Goal: Check status: Check status

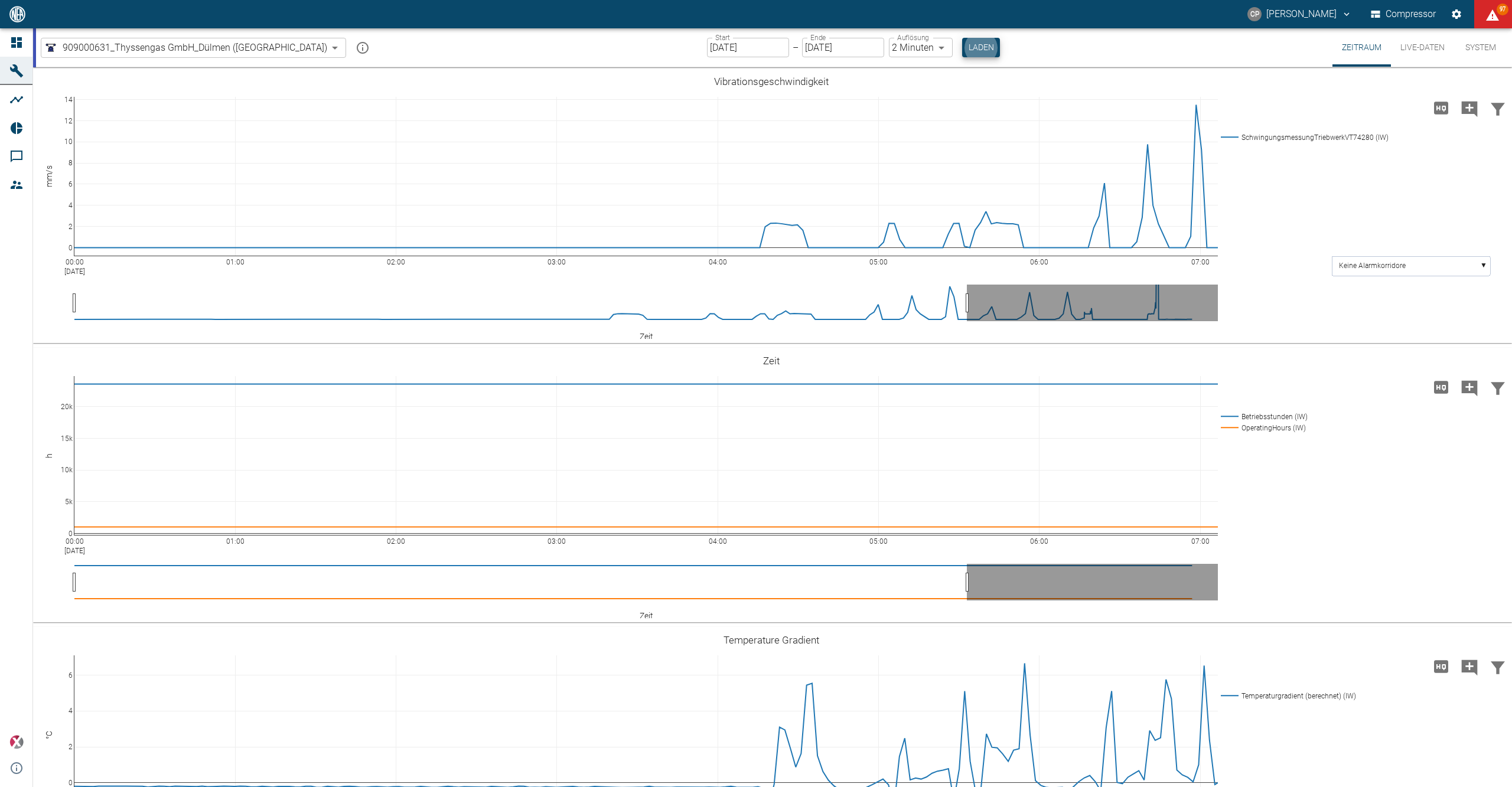
scroll to position [1385, 0]
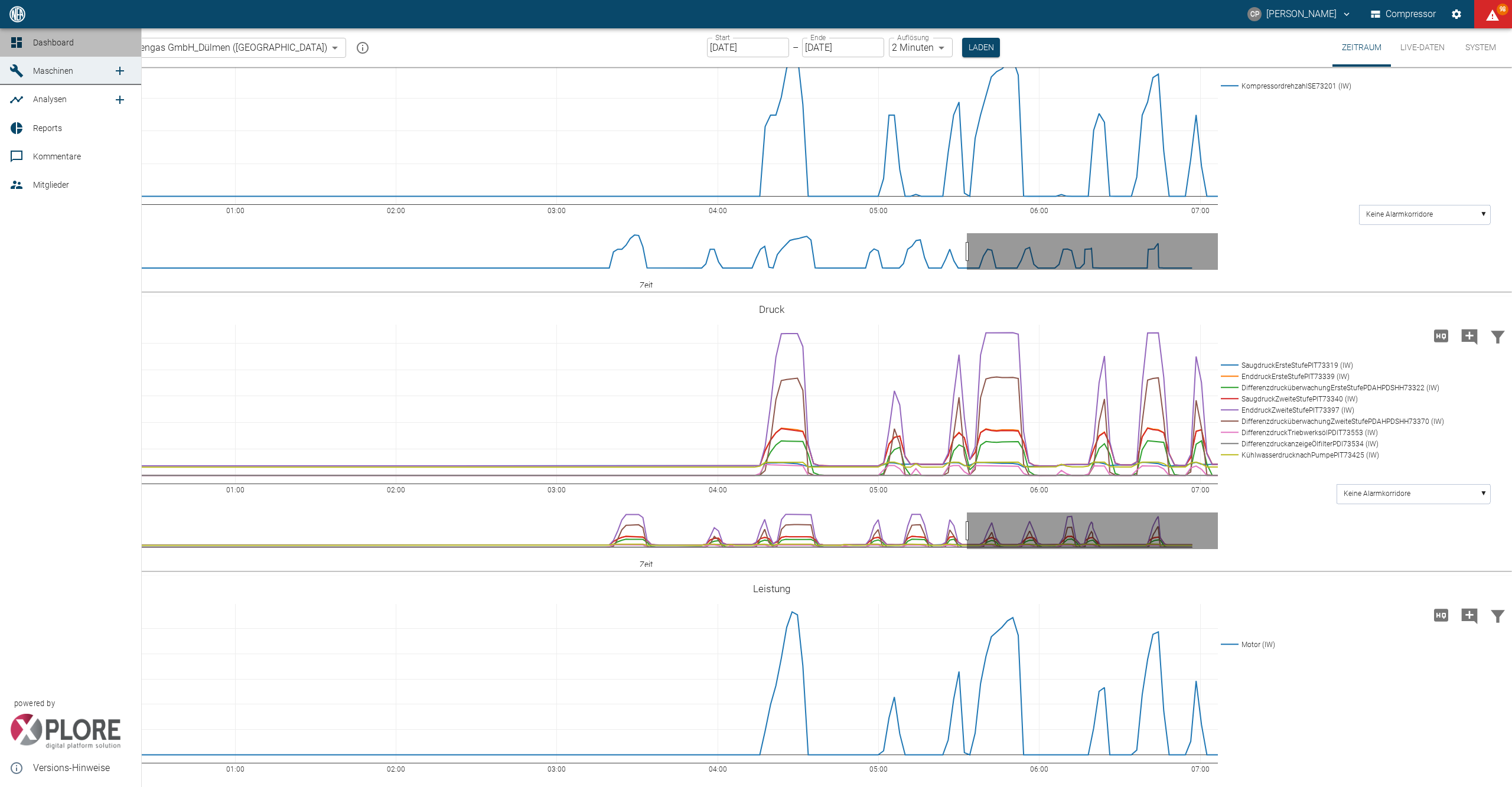
click at [25, 44] on div at bounding box center [19, 42] width 18 height 14
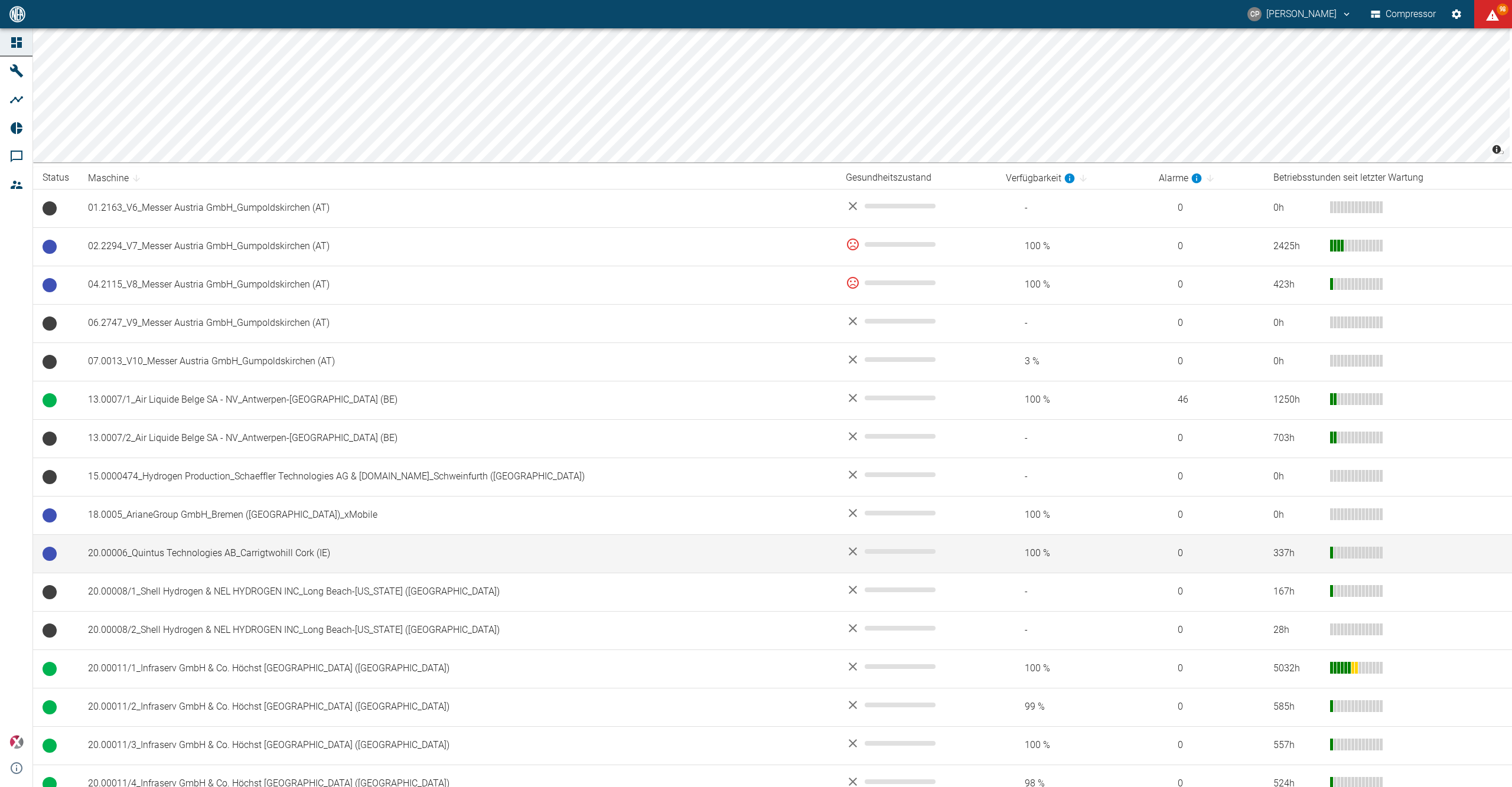
scroll to position [472, 0]
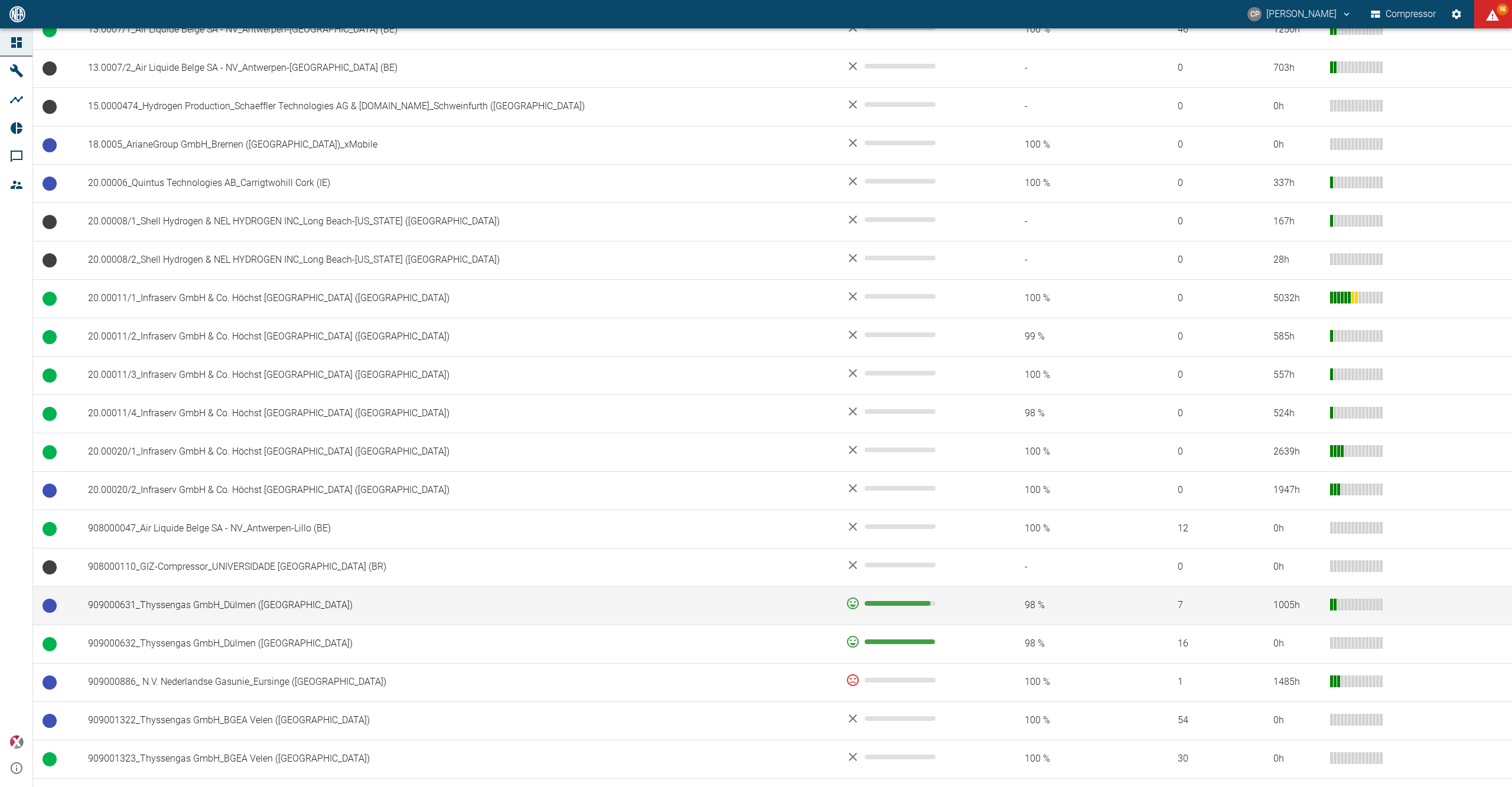
click at [147, 601] on td "909000631_Thyssengas GmbH_Dülmen ([GEOGRAPHIC_DATA])" at bounding box center [457, 605] width 758 height 38
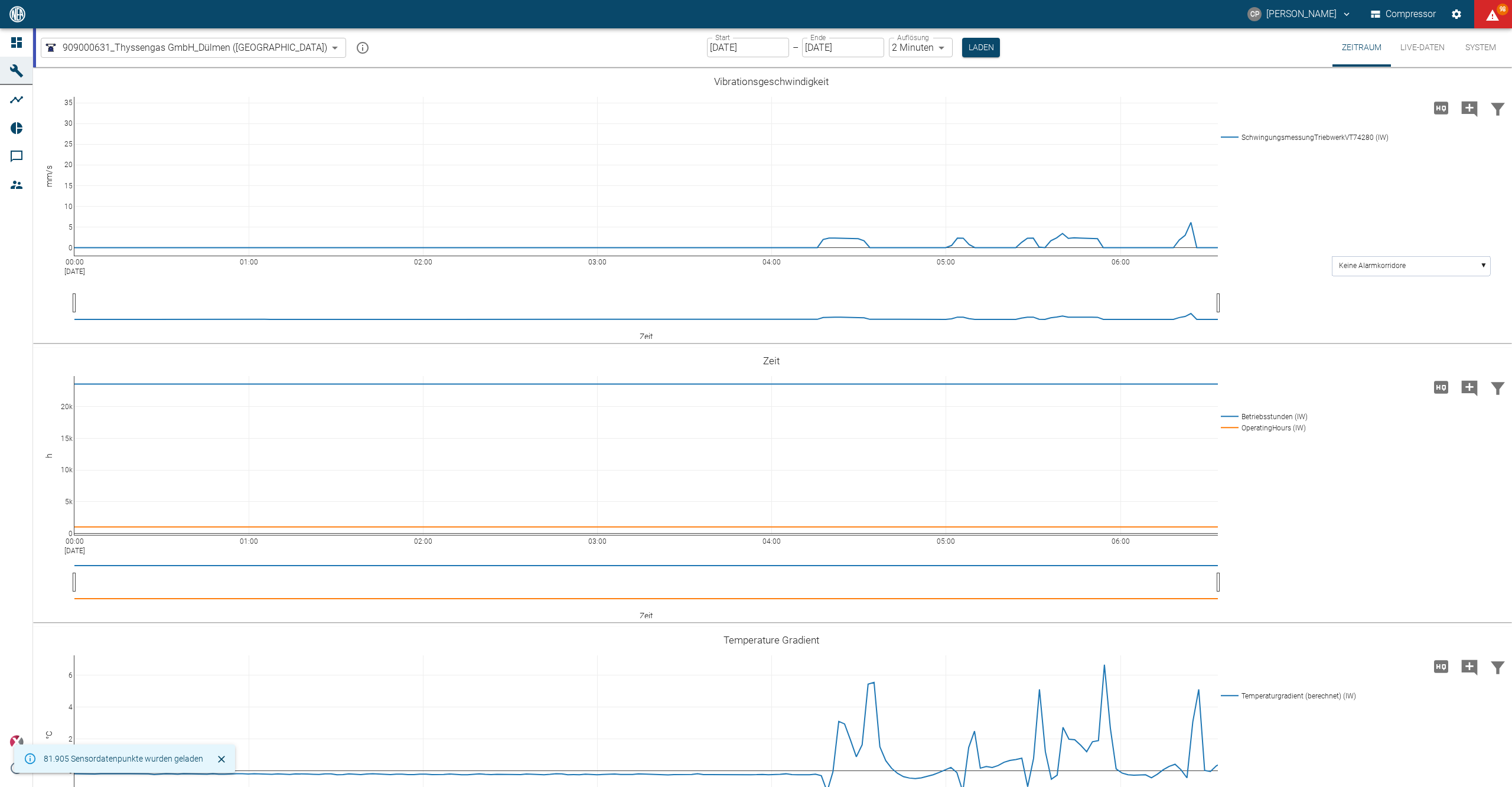
click at [707, 39] on input "[DATE]" at bounding box center [747, 47] width 82 height 20
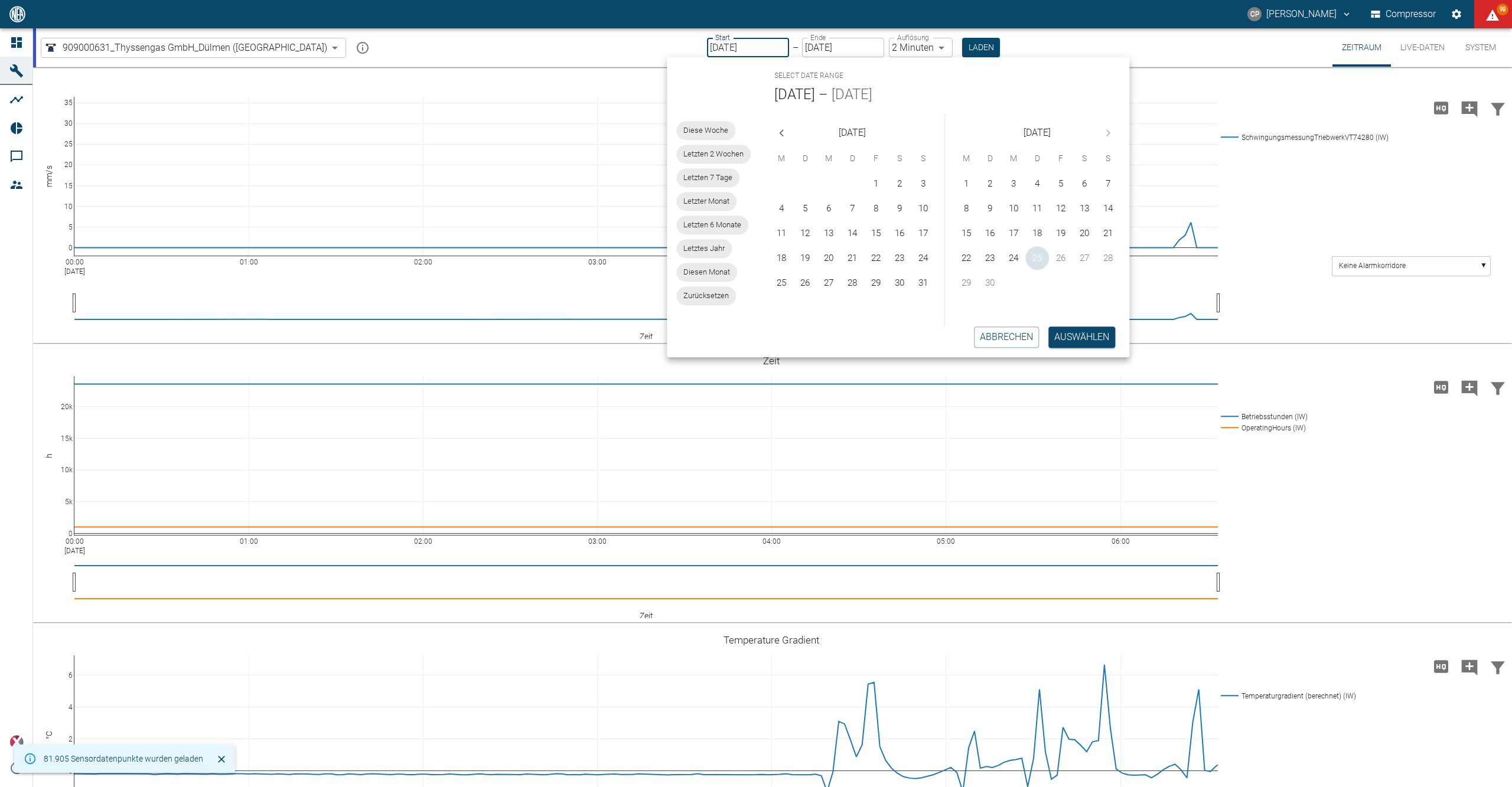
click at [1033, 254] on button "25" at bounding box center [1038, 258] width 24 height 24
click at [1080, 351] on div "Abbrechen Auswählen" at bounding box center [893, 337] width 472 height 40
click at [1080, 340] on button "Auswählen" at bounding box center [1082, 337] width 67 height 21
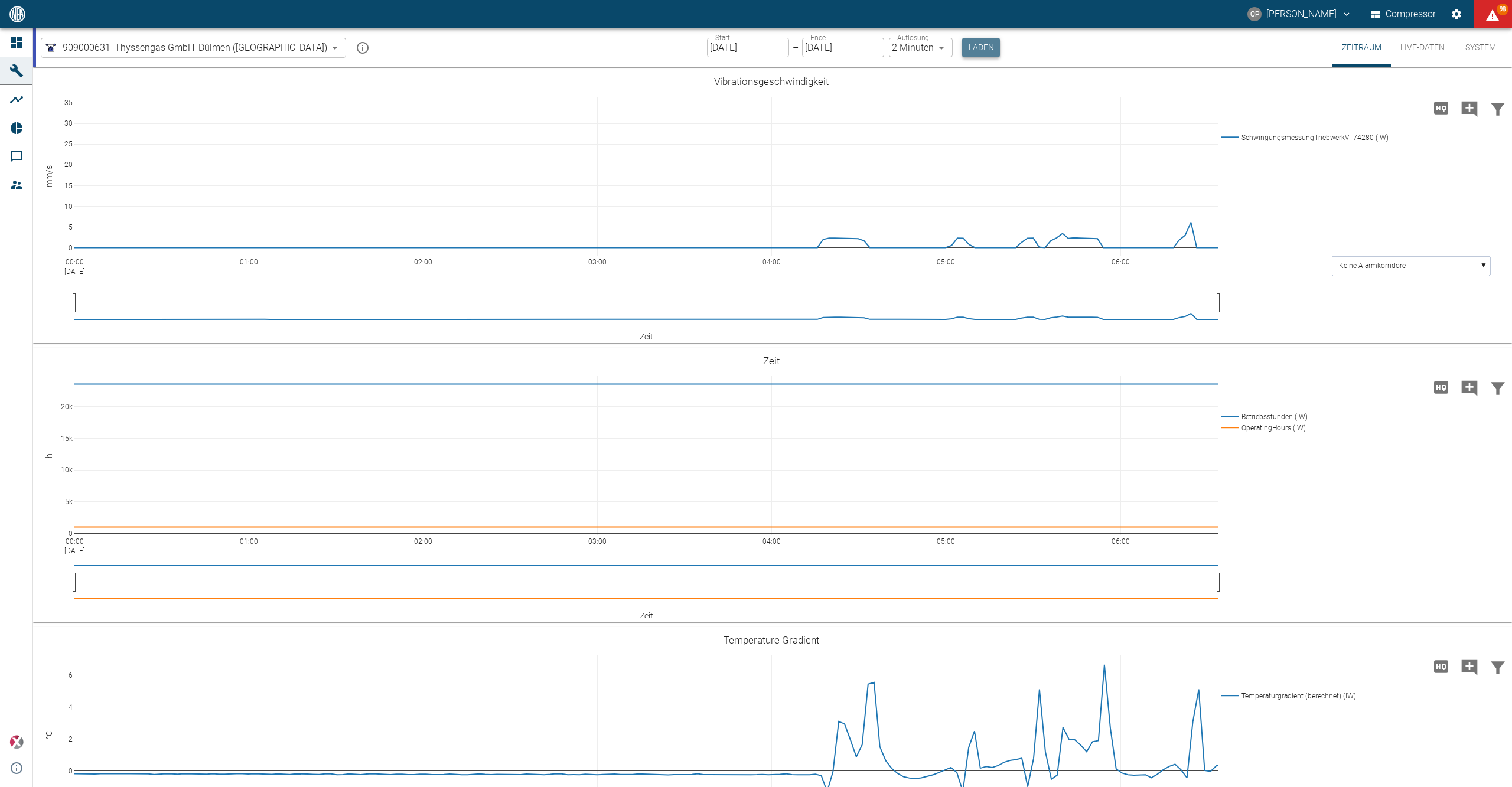
click at [962, 54] on button "Laden" at bounding box center [981, 47] width 38 height 20
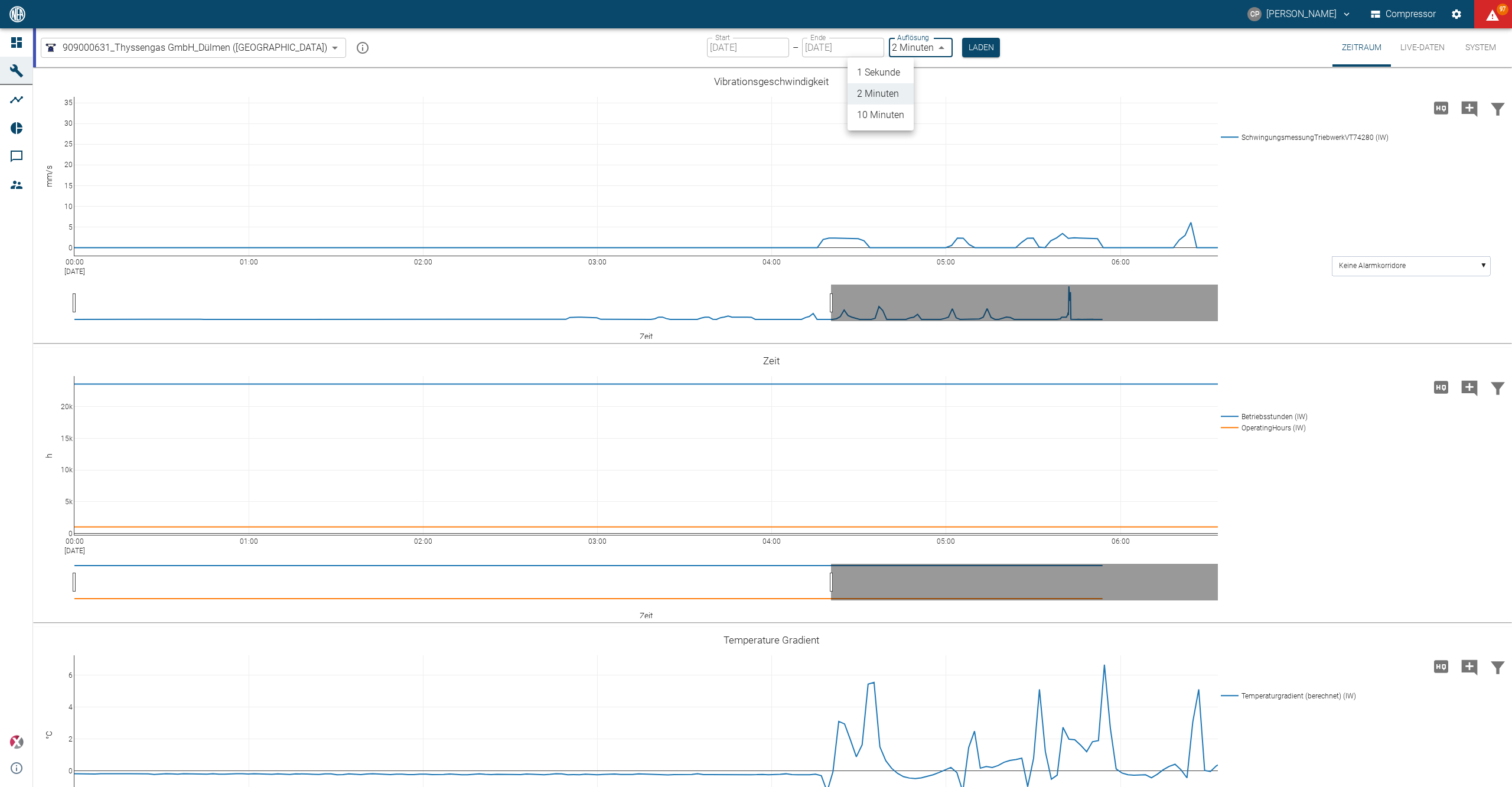
click at [891, 48] on body "CP [PERSON_NAME] Compressor 97 Dashboard Maschinen Analysen Reports Kommentare …" at bounding box center [756, 394] width 1512 height 787
click at [890, 69] on li "1 Sekunde" at bounding box center [881, 73] width 66 height 21
type input "1sec"
click at [963, 51] on button "Laden" at bounding box center [982, 47] width 38 height 20
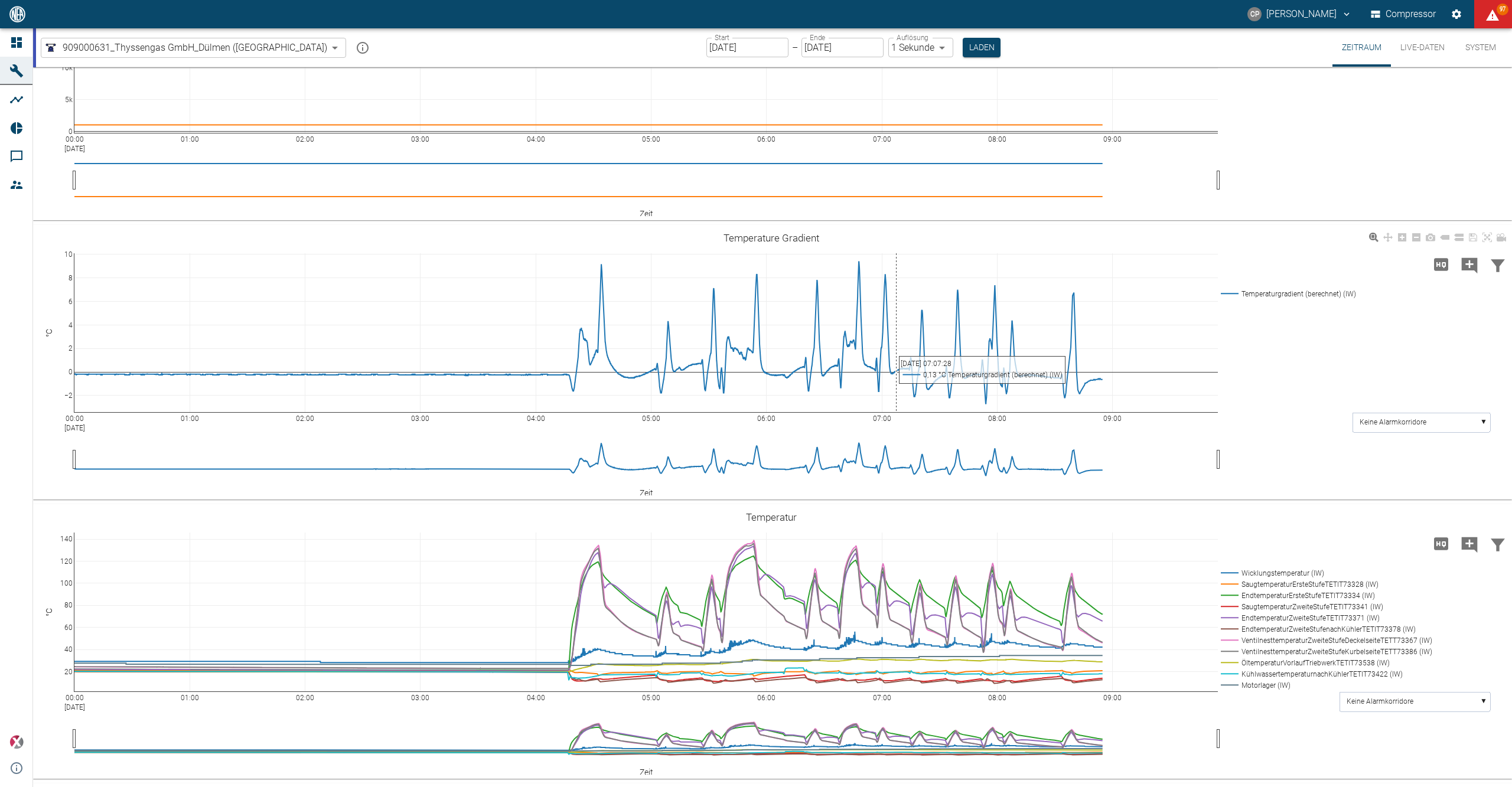
scroll to position [551, 0]
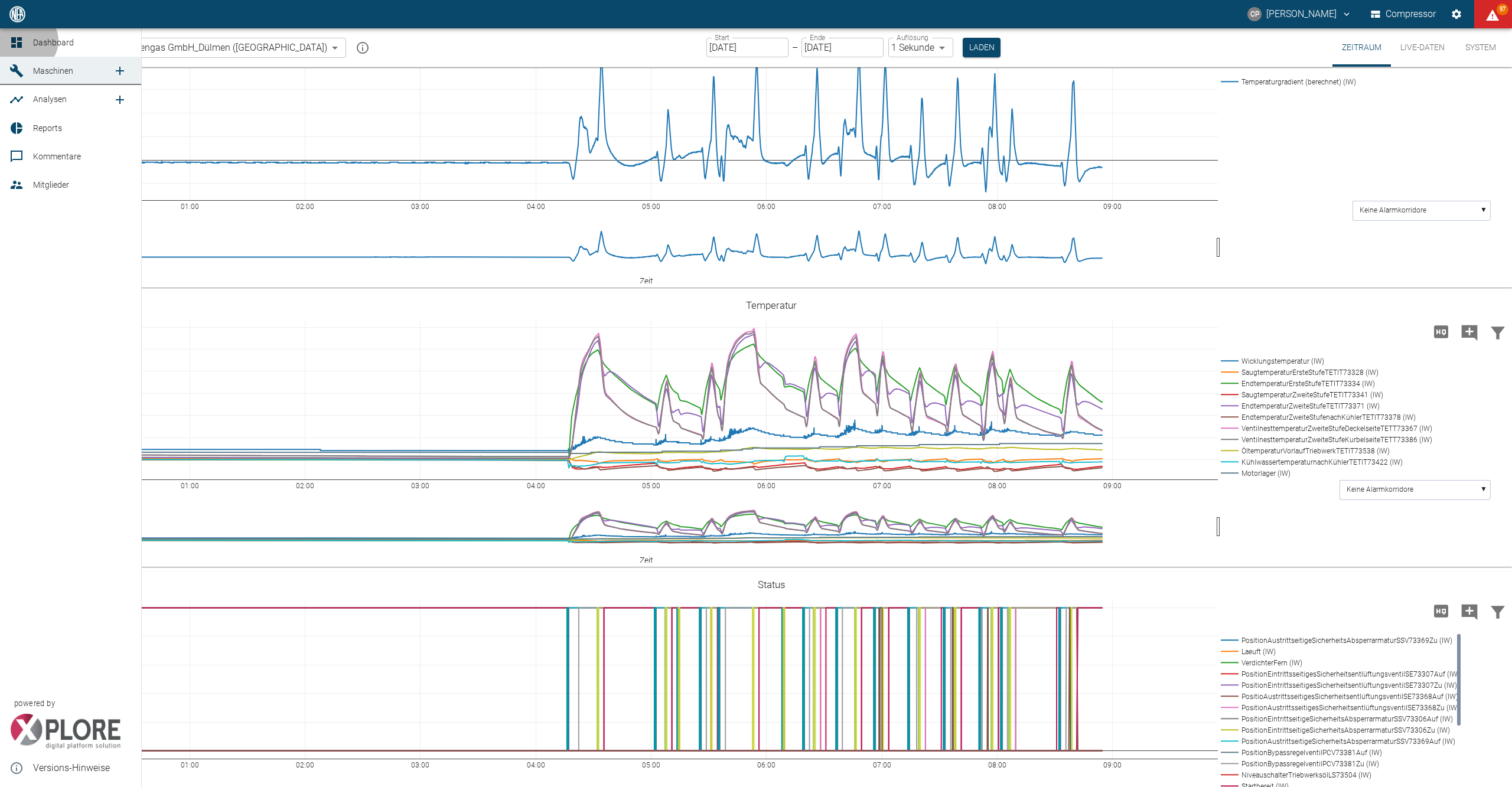
click at [26, 41] on div at bounding box center [19, 42] width 18 height 14
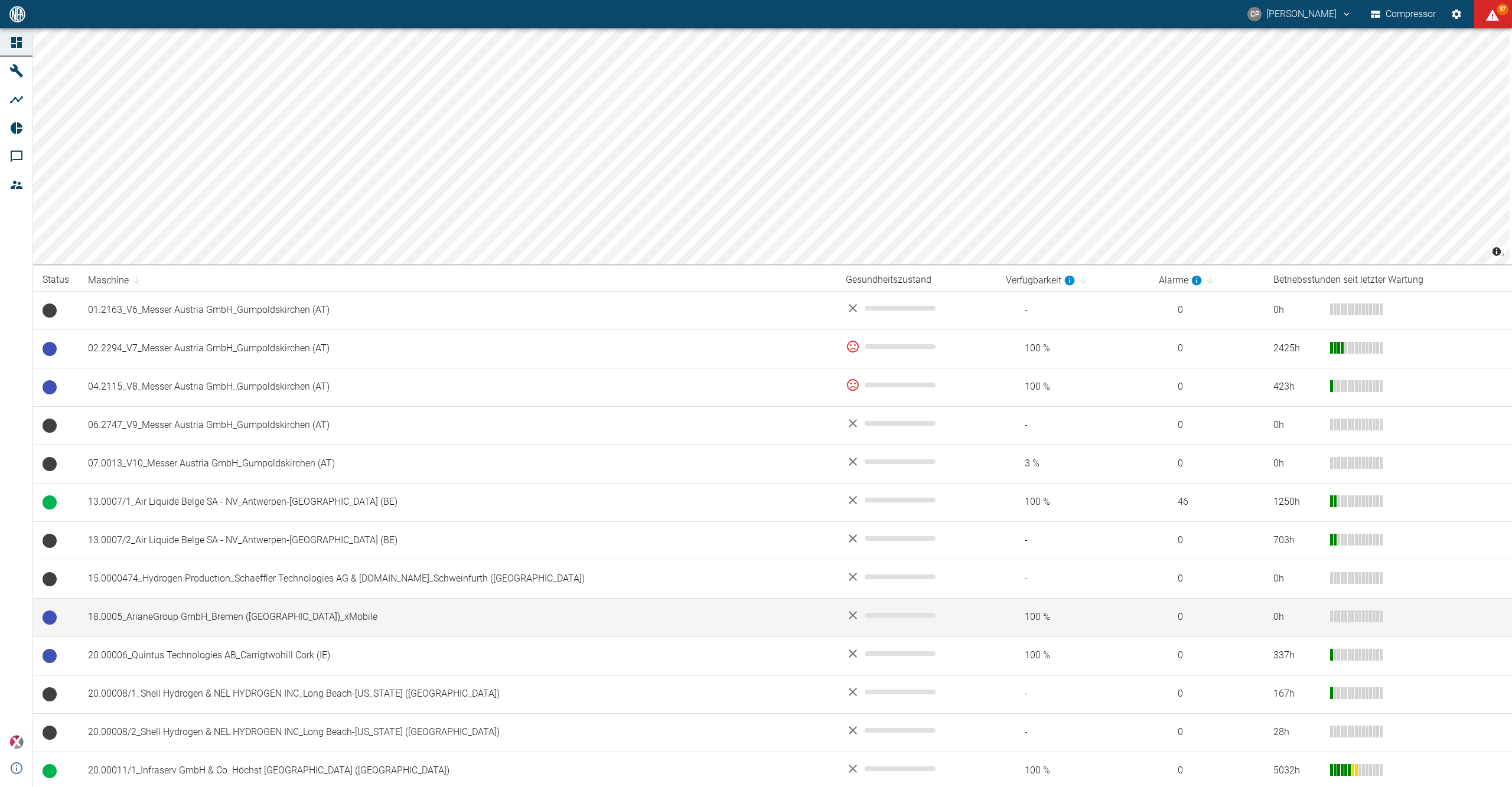
scroll to position [472, 0]
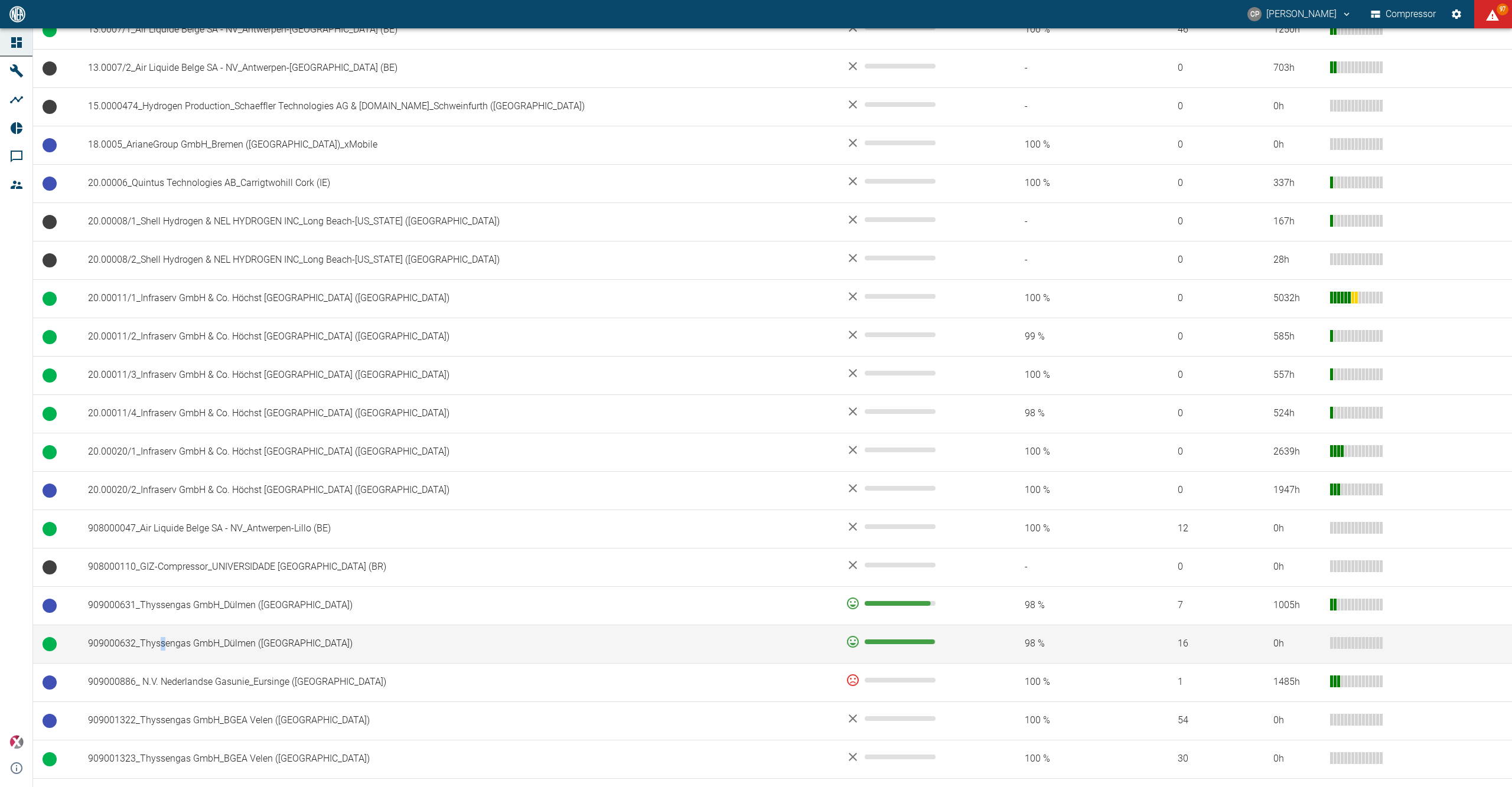
click at [163, 641] on td "909000632_Thyssengas GmbH_Dülmen ([GEOGRAPHIC_DATA])" at bounding box center [457, 644] width 758 height 38
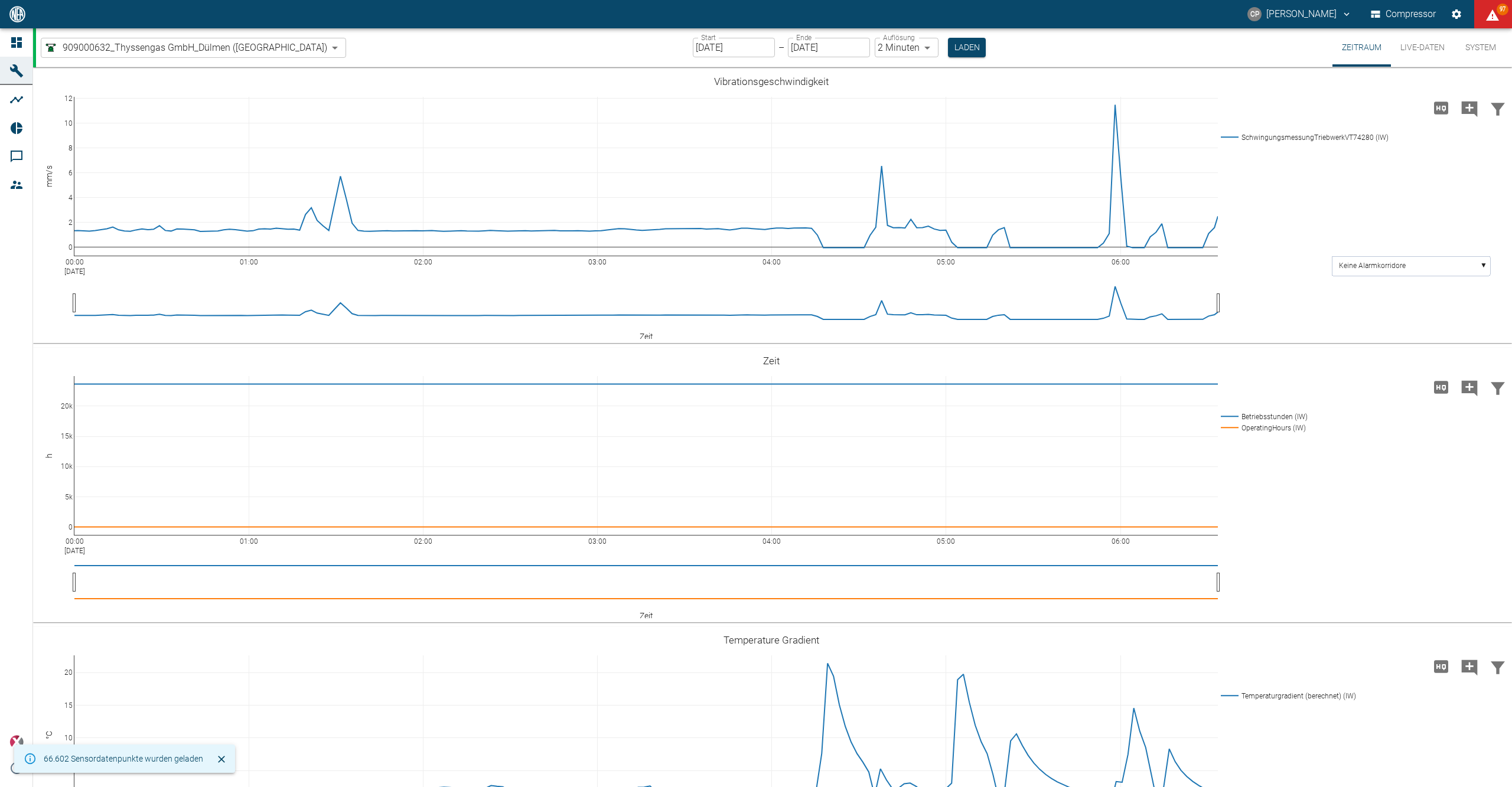
click at [693, 53] on input "[DATE]" at bounding box center [734, 47] width 82 height 20
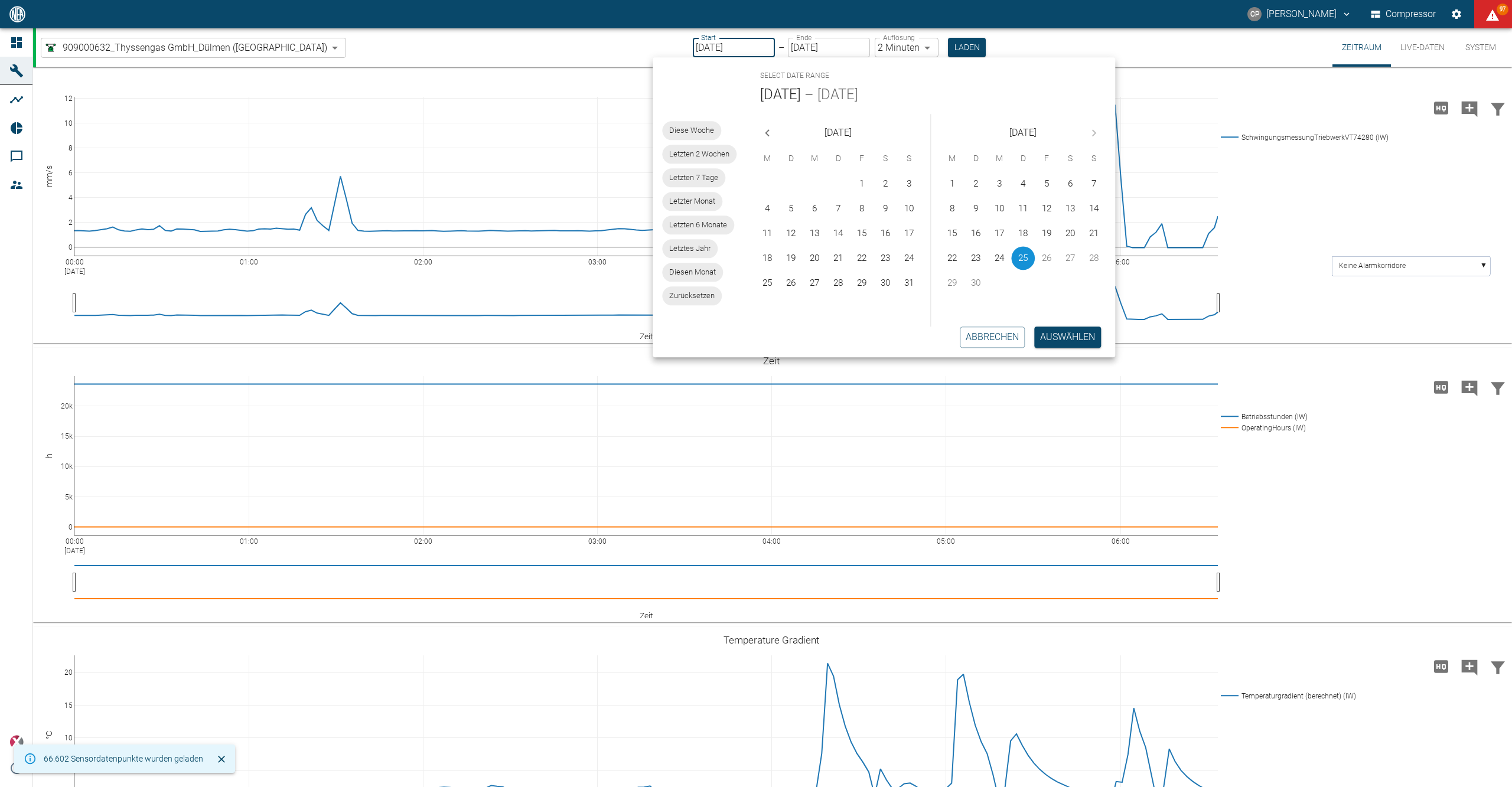
click at [1017, 253] on button "25" at bounding box center [1024, 258] width 24 height 24
click at [1019, 253] on button "25" at bounding box center [1024, 258] width 24 height 24
click at [1067, 345] on button "Auswählen" at bounding box center [1068, 337] width 67 height 21
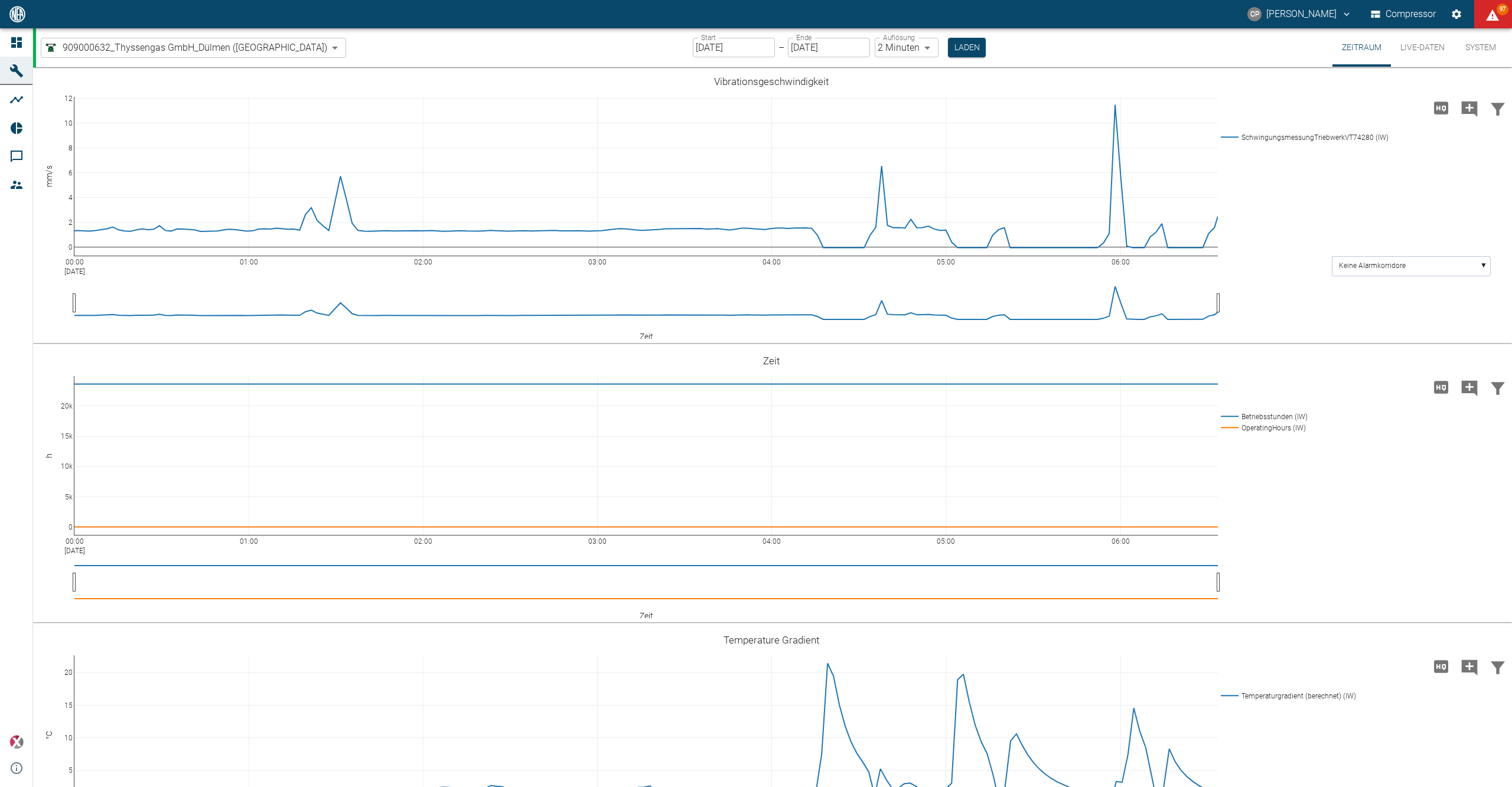
click at [881, 48] on body "CP [PERSON_NAME] Compressor 97 Dashboard Maschinen Analysen Reports Kommentare …" at bounding box center [756, 394] width 1512 height 787
click at [879, 73] on li "1 Sekunde" at bounding box center [866, 73] width 66 height 21
type input "1sec"
click at [949, 44] on button "Laden" at bounding box center [967, 47] width 38 height 20
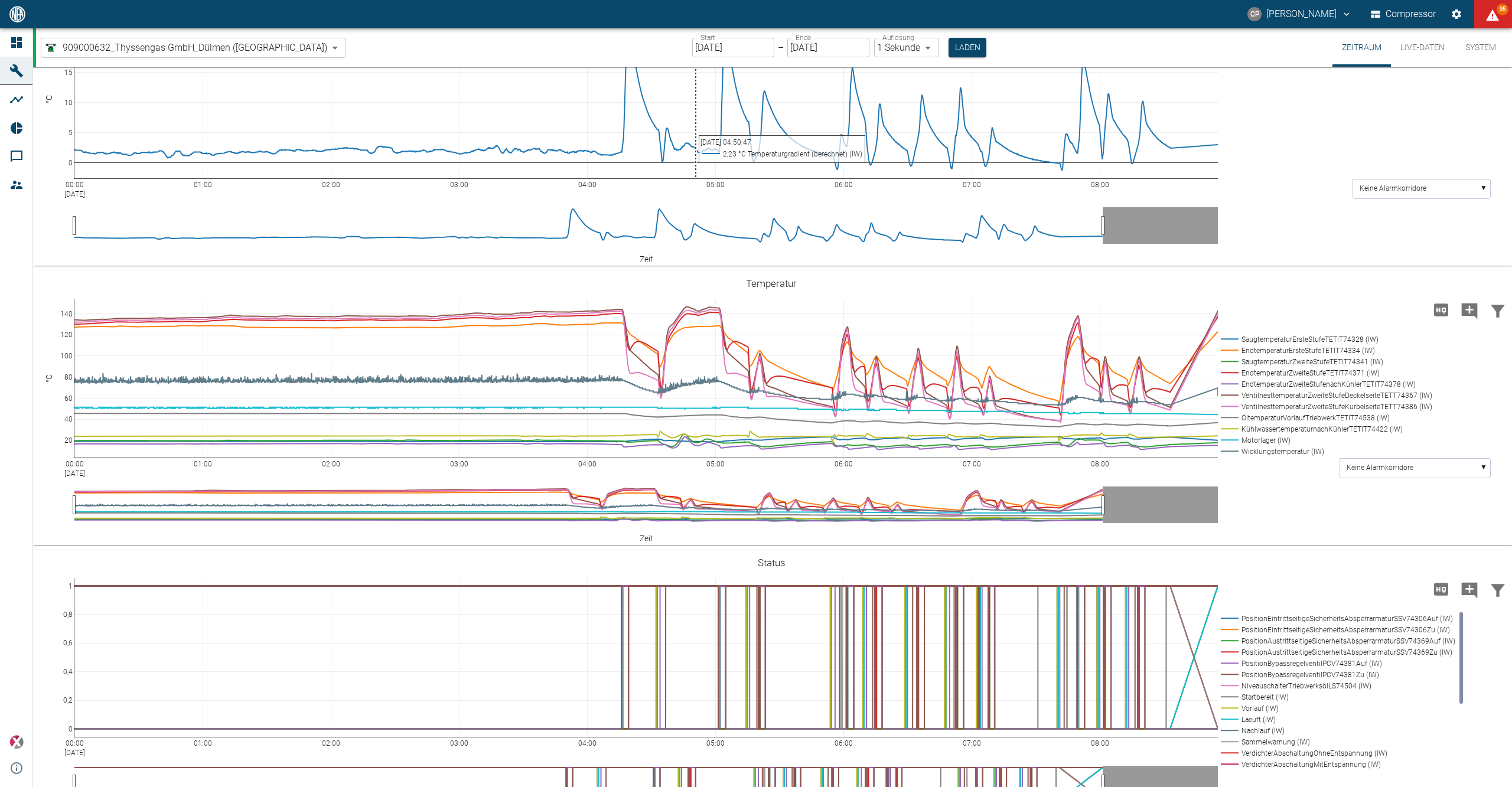
scroll to position [551, 0]
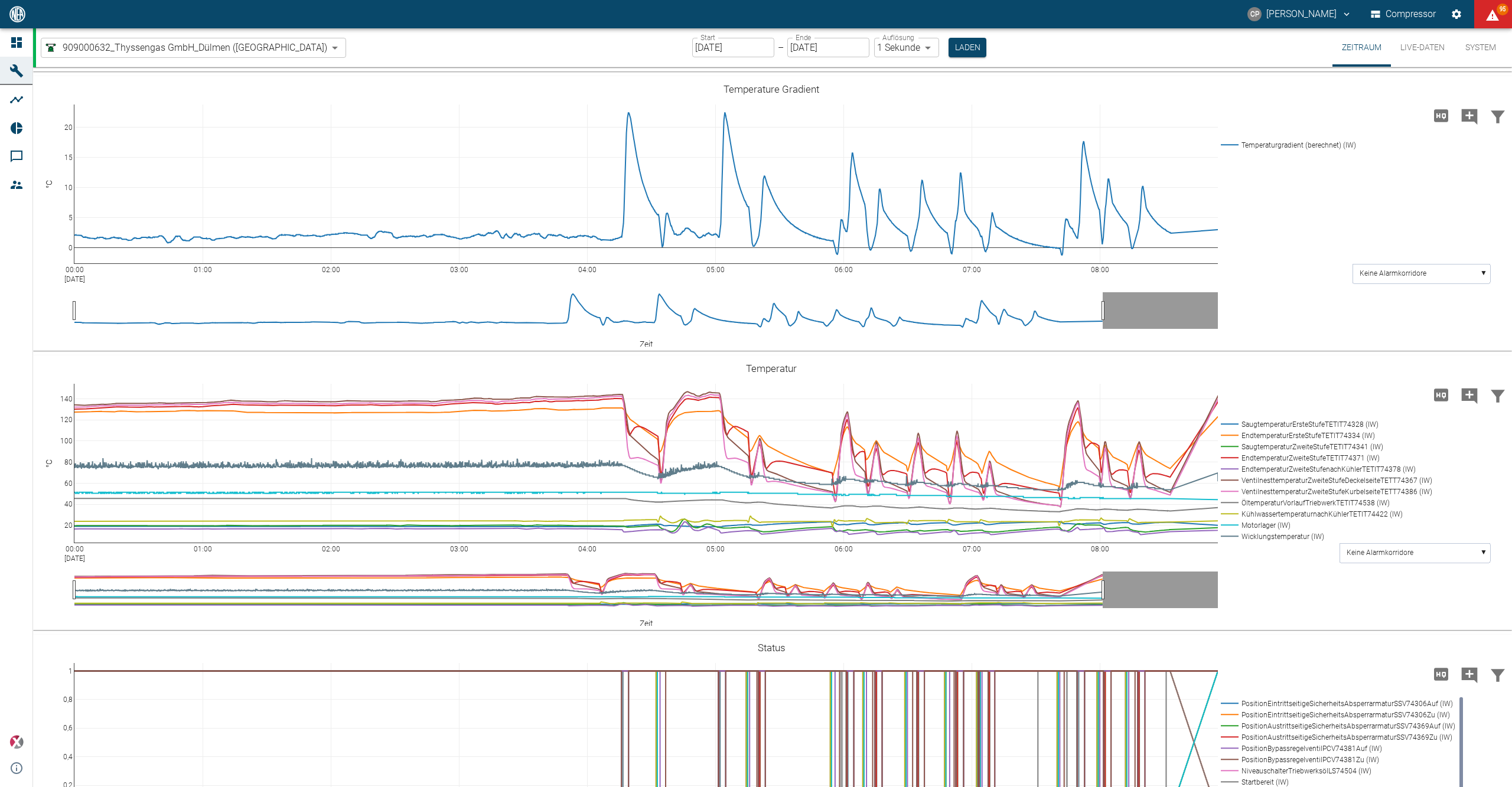
click at [24, 38] on div at bounding box center [19, 42] width 18 height 14
